Goal: Feedback & Contribution: Submit feedback/report problem

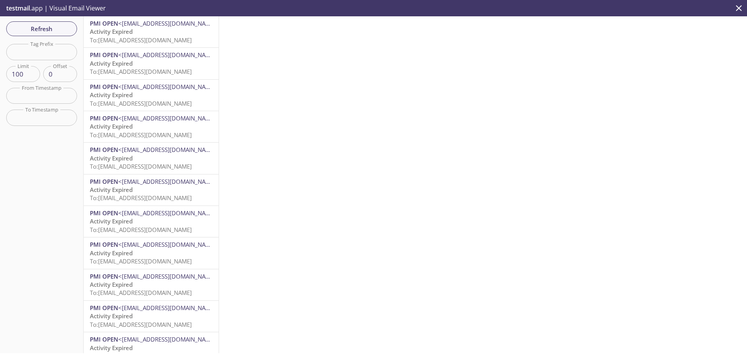
click at [28, 11] on span "testmail" at bounding box center [18, 8] width 24 height 9
click at [72, 8] on p "testmail .app | Visual Email Viewer" at bounding box center [55, 8] width 110 height 16
click at [740, 8] on icon "close" at bounding box center [738, 8] width 10 height 10
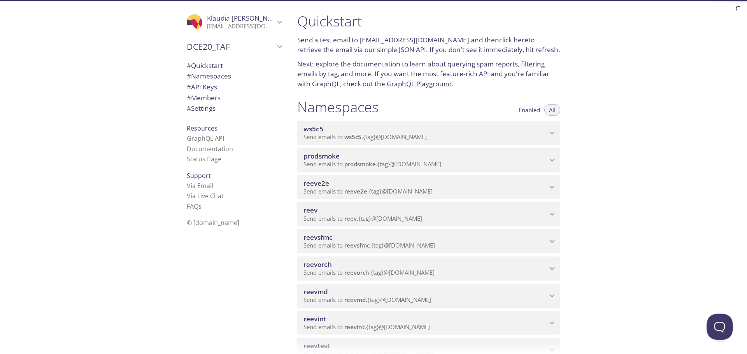
click at [719, 320] on button "Open Beacon popover" at bounding box center [717, 325] width 23 height 23
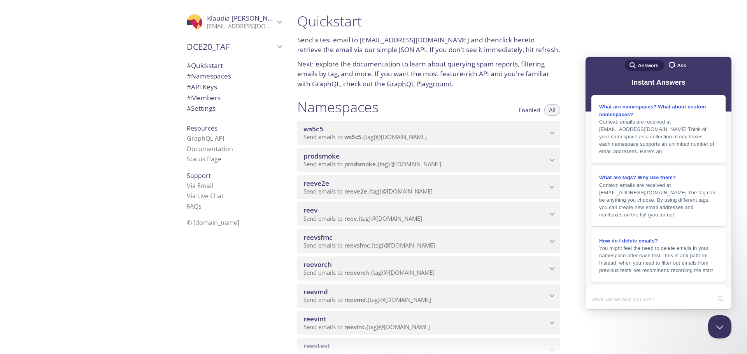
click at [677, 65] on span "Ask" at bounding box center [681, 66] width 9 height 8
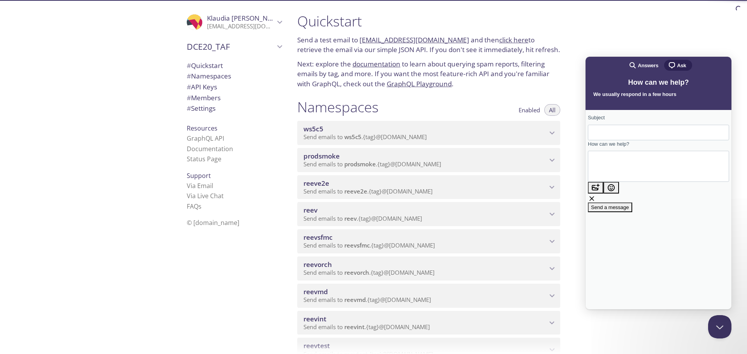
click at [663, 143] on form "Subject How can we help? image-plus emoji cross-large Send a message" at bounding box center [657, 163] width 141 height 98
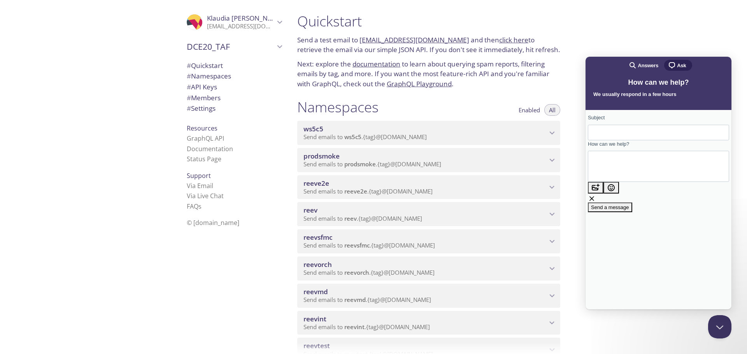
drag, startPoint x: 624, startPoint y: 135, endPoint x: 628, endPoint y: 136, distance: 4.1
click at [624, 135] on input "Subject" at bounding box center [658, 133] width 129 height 14
type input "Unblock reeve2e and reeve2emanual namespaces"
drag, startPoint x: 624, startPoint y: 164, endPoint x: 671, endPoint y: 166, distance: 47.9
click at [623, 164] on textarea "How can we help?" at bounding box center [629, 167] width 70 height 30
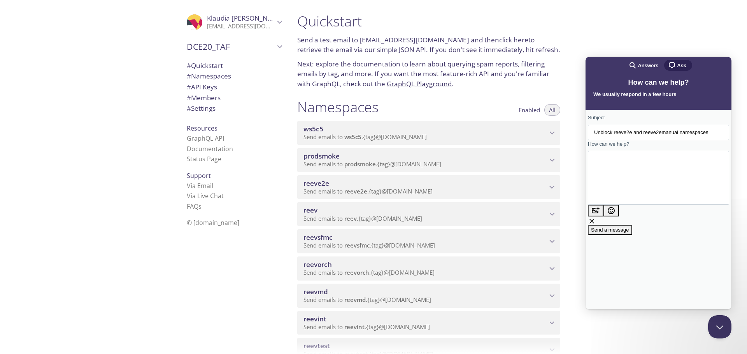
click at [629, 179] on textarea "Hello, Last week we were performing performance test which resulted in increaed…" at bounding box center [611, 178] width 35 height 30
click at [629, 181] on textarea "Hello, Last week we were performing performance test which resulted in increase…" at bounding box center [611, 178] width 35 height 30
click at [629, 181] on textarea "Hello, Last week we were performing performance test which resulted in exceeded…" at bounding box center [611, 178] width 35 height 30
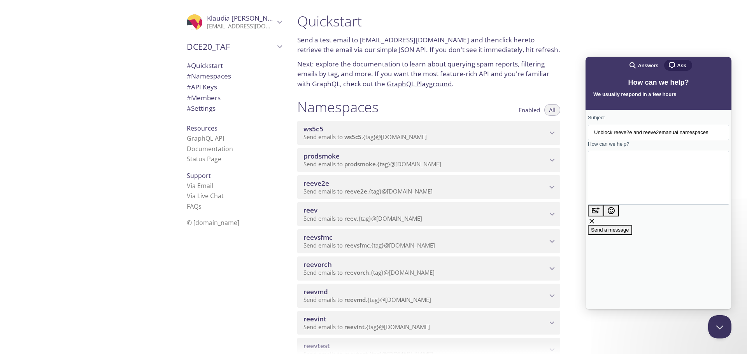
scroll to position [4, 0]
click at [623, 196] on textarea "Hello, Last week we were performing performance test which resulted in exceeded…" at bounding box center [609, 181] width 30 height 43
type textarea "Hello, Last week we were performing performance test which resulted in exceeded…"
click at [621, 136] on input "Unblock reeve2e and reeve2emanual namespaces" at bounding box center [658, 133] width 129 height 14
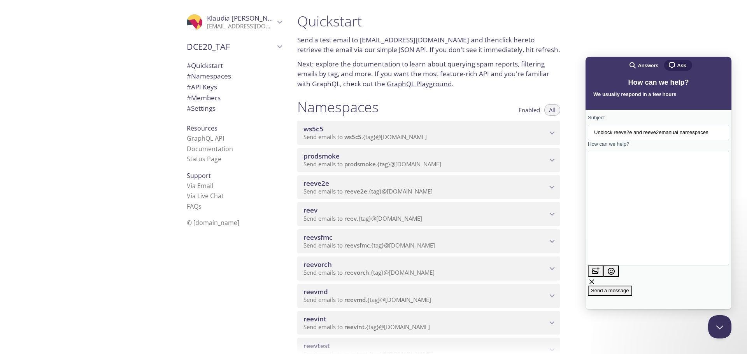
click at [602, 136] on input "Unblock reeve2e and reeve2emanual namespaces" at bounding box center [658, 133] width 129 height 14
drag, startPoint x: 658, startPoint y: 134, endPoint x: 1328, endPoint y: 194, distance: 672.6
click at [731, 137] on html "search-medium Answers chat-square Ask How can we help? We usually respond in a …" at bounding box center [658, 183] width 146 height 253
click at [702, 135] on input "Request to unblock reeve2e and reeve2emanual namespaces" at bounding box center [658, 133] width 129 height 14
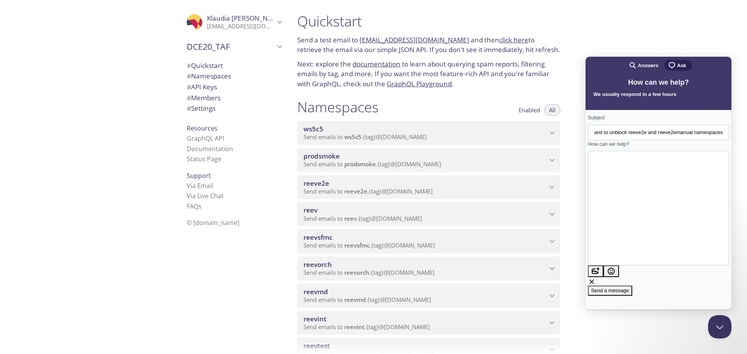
type input "Request to unblock reeve2e and reeve2emanual namespaces"
click at [608, 182] on textarea "Hello, Last week we were performing performance test which resulted in exceeded…" at bounding box center [609, 208] width 30 height 78
click at [623, 184] on textarea "Hello, Last week we were performing performance tests which resulted in exceede…" at bounding box center [609, 208] width 30 height 78
click at [623, 186] on textarea "Hello, Last week we were performing performance tests which resulted in exceede…" at bounding box center [609, 208] width 30 height 78
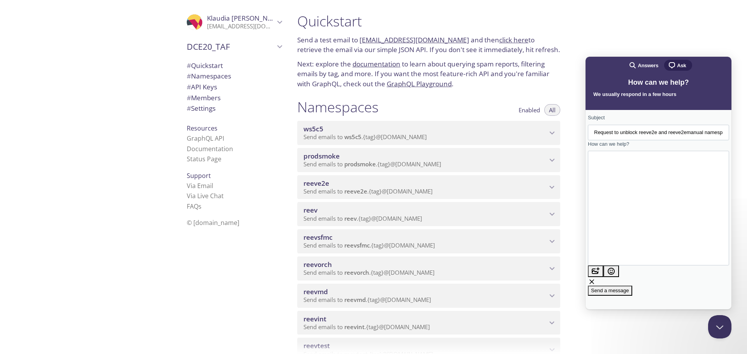
type textarea "Hello, Last week we were performing performance tests which resulted in exceede…"
click at [629, 288] on span "Send a message" at bounding box center [610, 291] width 38 height 6
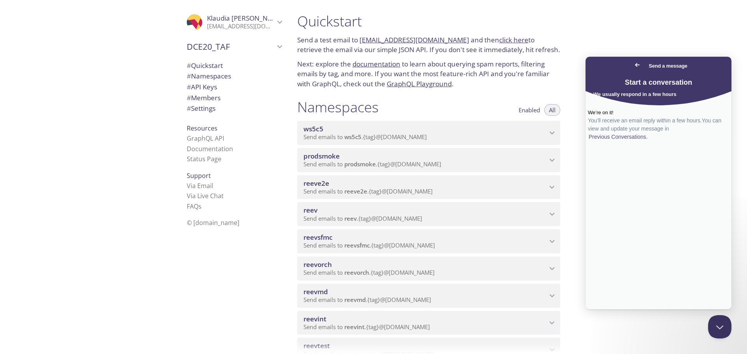
click at [274, 25] on icon "Klaudia Michalczyszyn" at bounding box center [279, 22] width 10 height 10
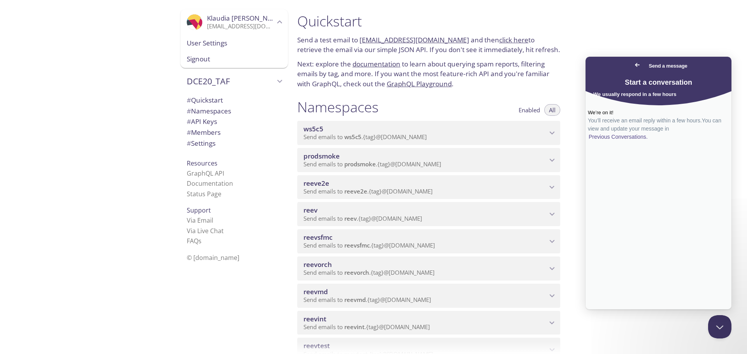
click at [207, 38] on span "User Settings" at bounding box center [234, 43] width 95 height 10
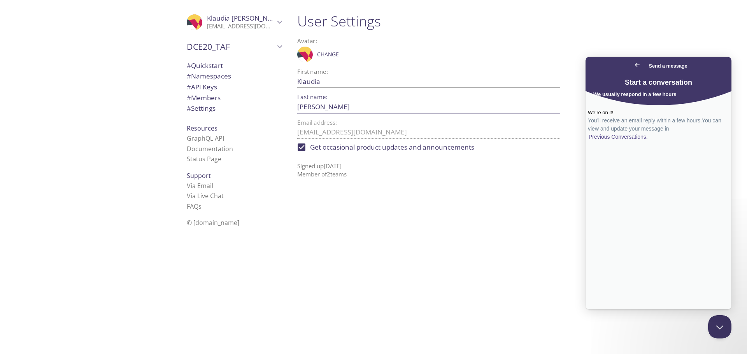
drag, startPoint x: 350, startPoint y: 110, endPoint x: 243, endPoint y: 96, distance: 107.1
click at [243, 96] on div ".cls-1 { fill: #6d5ca8; } .cls-2 { fill: #3fc191; } .cls-3 { fill: #3b4752; } .…" at bounding box center [373, 177] width 747 height 354
type input "[PERSON_NAME]"
